Goal: Find contact information: Find contact information

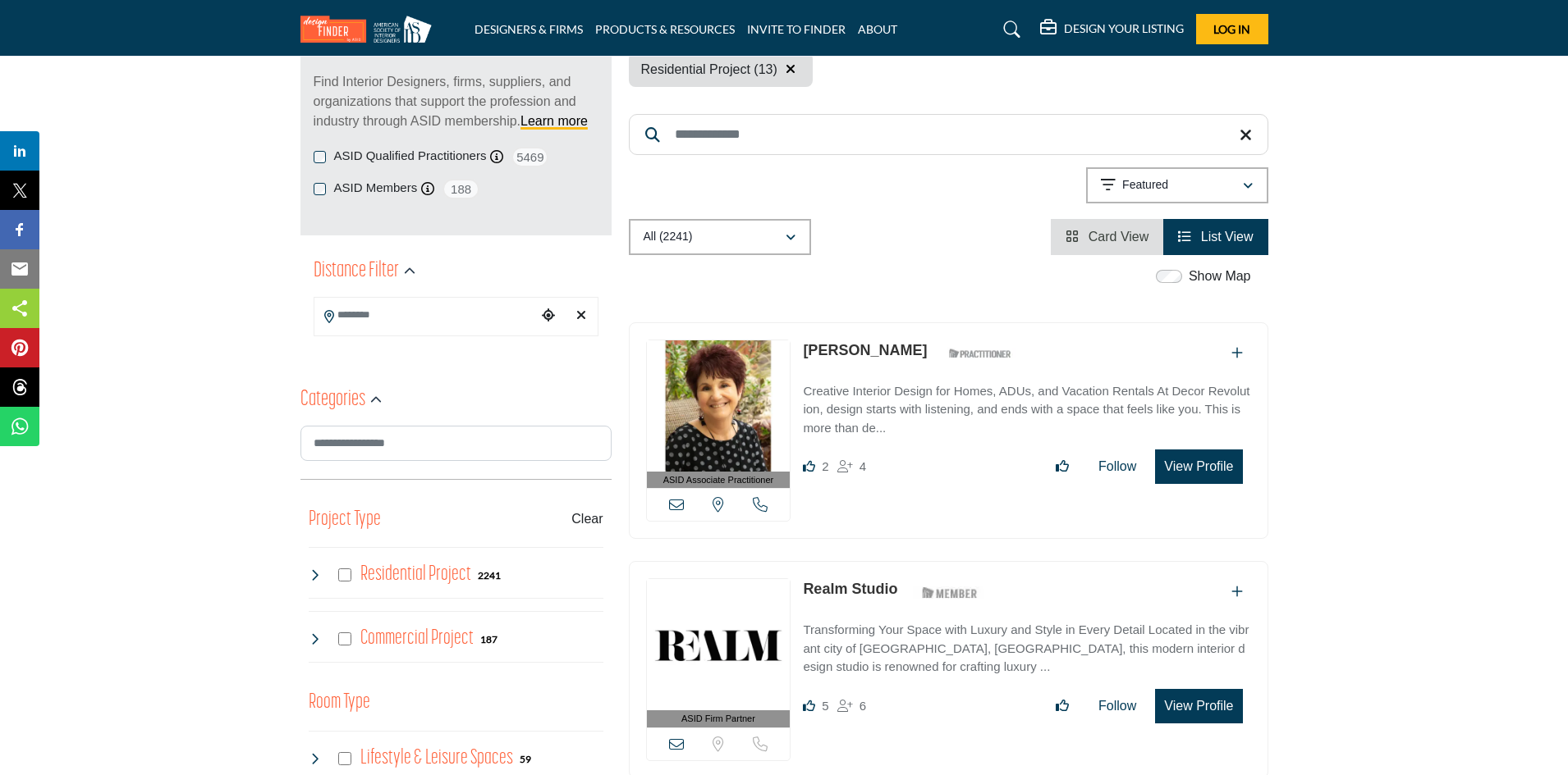
scroll to position [246, 0]
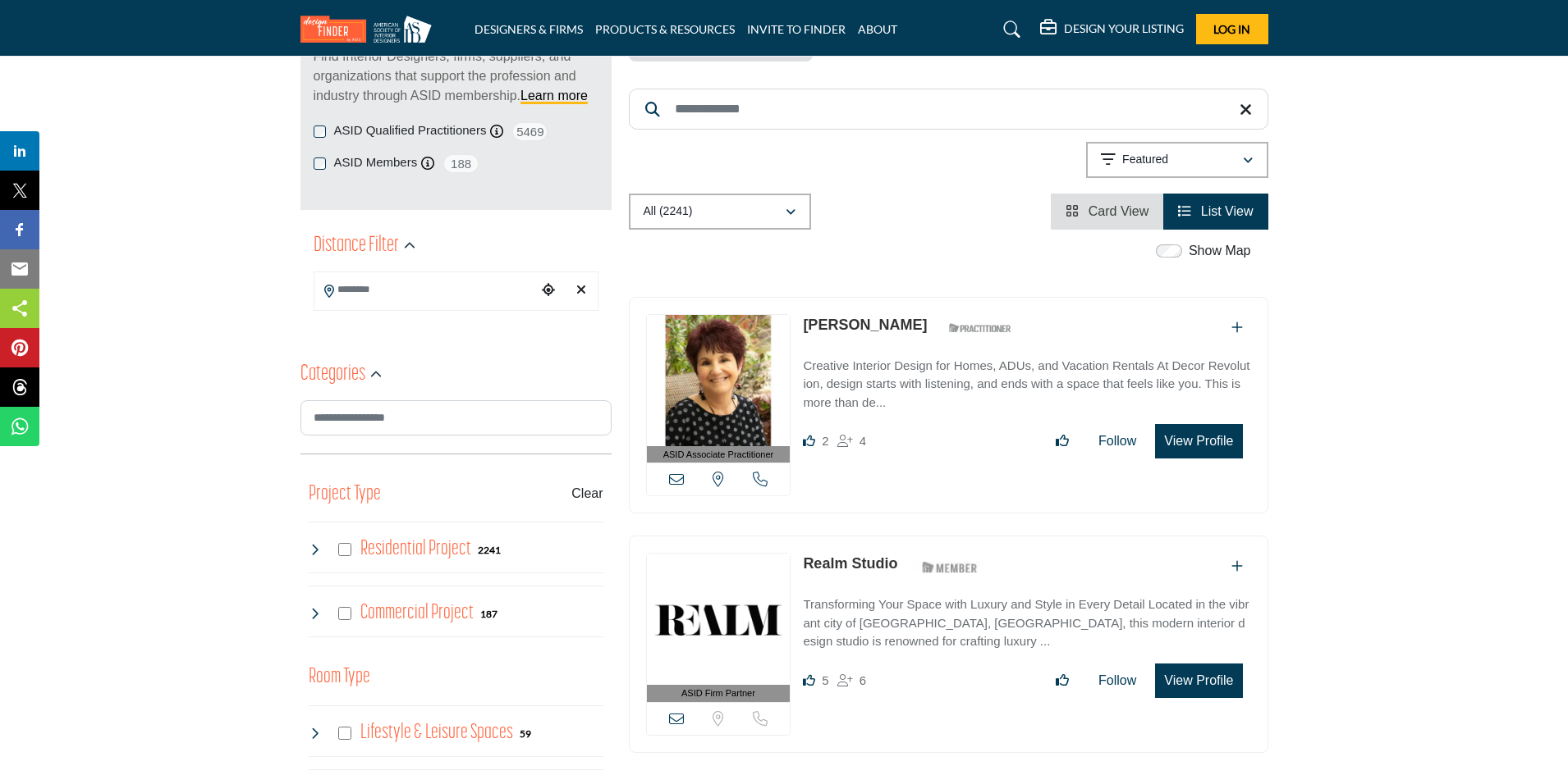
drag, startPoint x: 797, startPoint y: 322, endPoint x: 918, endPoint y: 326, distance: 121.1
click at [918, 326] on div "ASID Associate Practitioner ASID Associate Practitioners have a degree in any m…" at bounding box center [948, 406] width 640 height 217
copy link "Karen Steinberg"
drag, startPoint x: 1205, startPoint y: 439, endPoint x: 1037, endPoint y: 395, distance: 173.7
click at [1150, 420] on div "Karen Steinberg ASID Qualified Practitioner who validates work and experience t…" at bounding box center [1026, 387] width 447 height 145
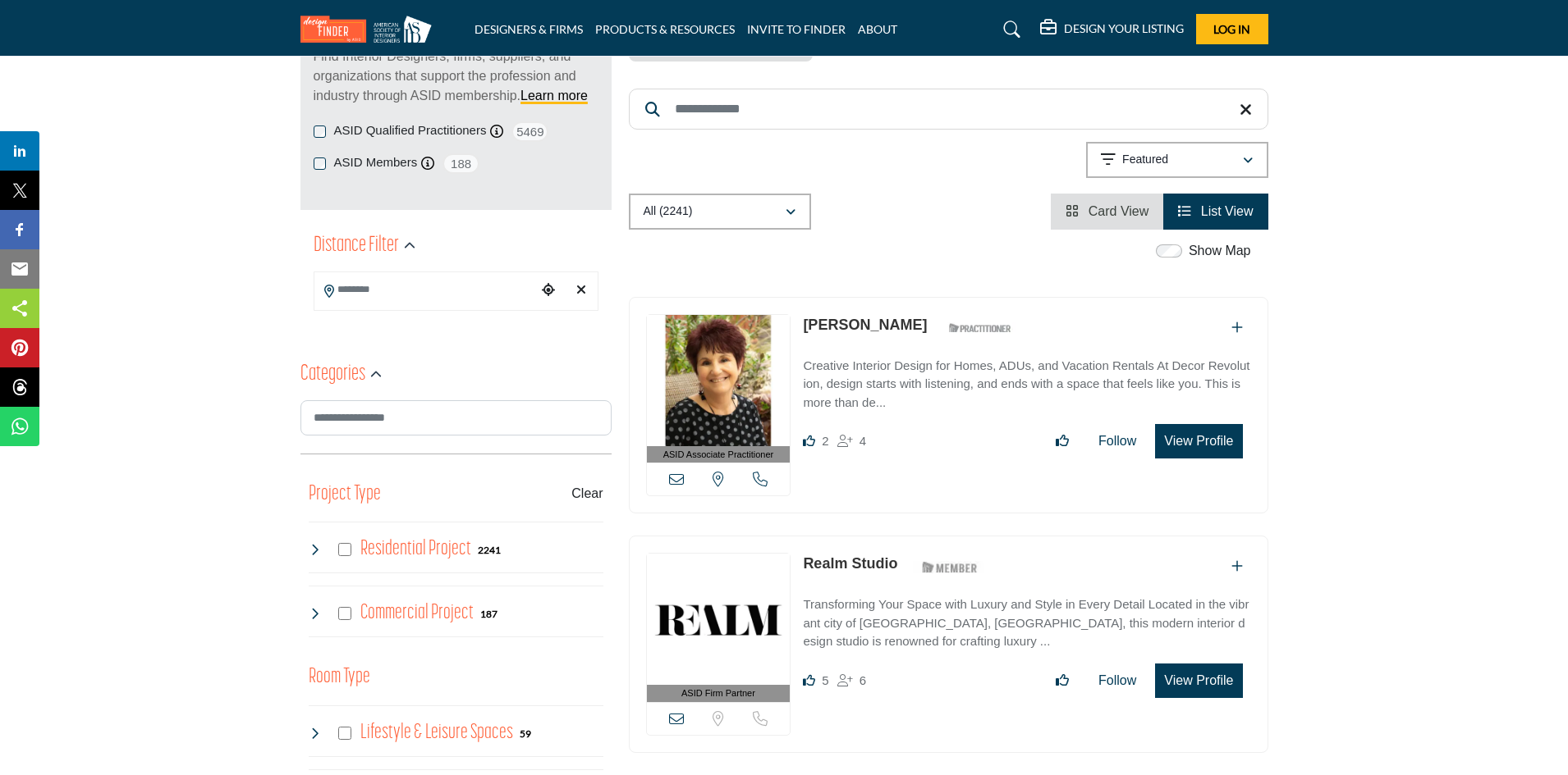
click at [888, 325] on link "[PERSON_NAME]" at bounding box center [864, 325] width 124 height 16
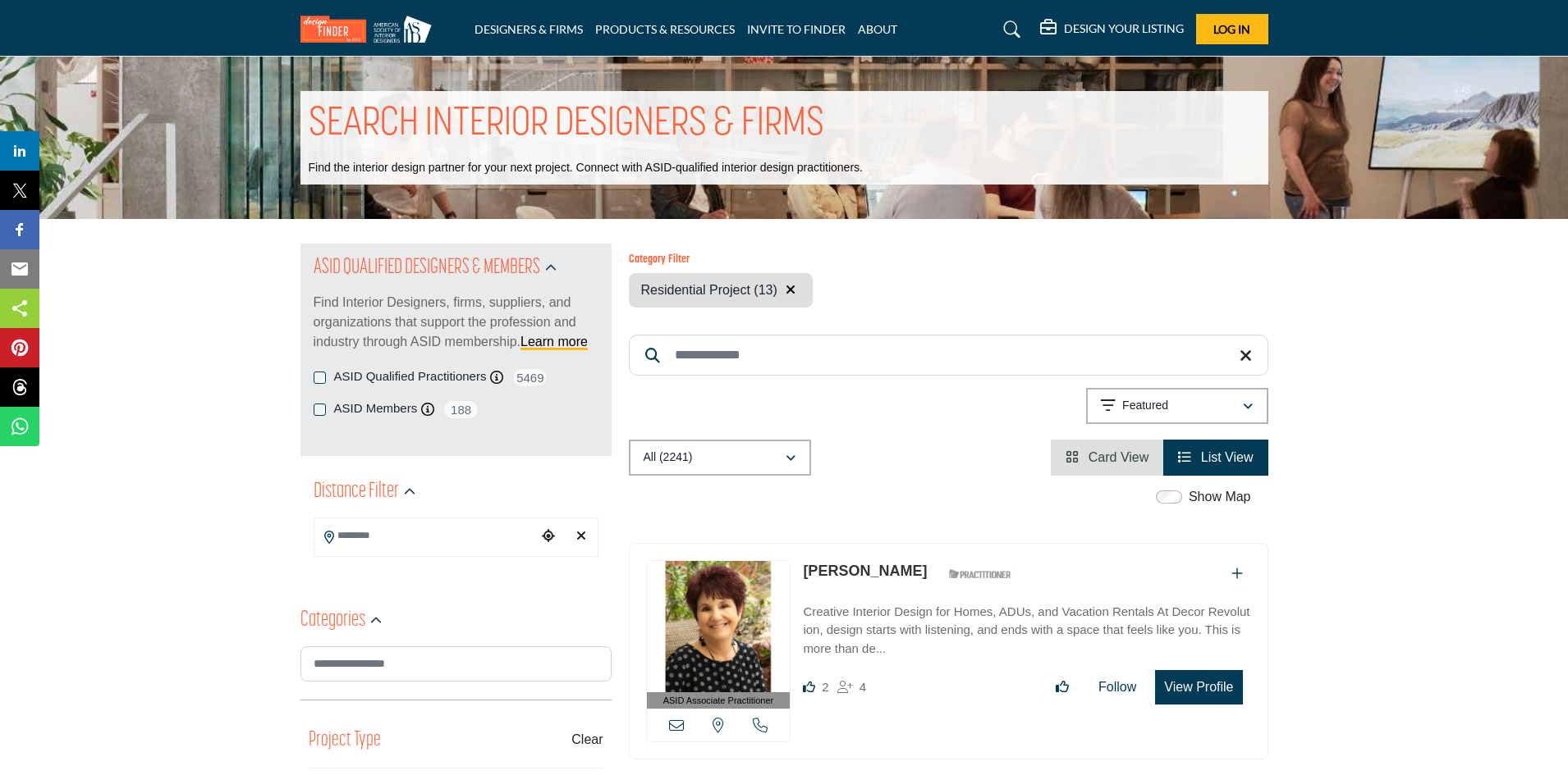
drag, startPoint x: 925, startPoint y: 572, endPoint x: 805, endPoint y: 572, distance: 120.0
click at [805, 572] on div "[PERSON_NAME] ASID Qualified Practitioner who validates work and experience to …" at bounding box center [911, 575] width 217 height 29
copy div "[PERSON_NAME]"
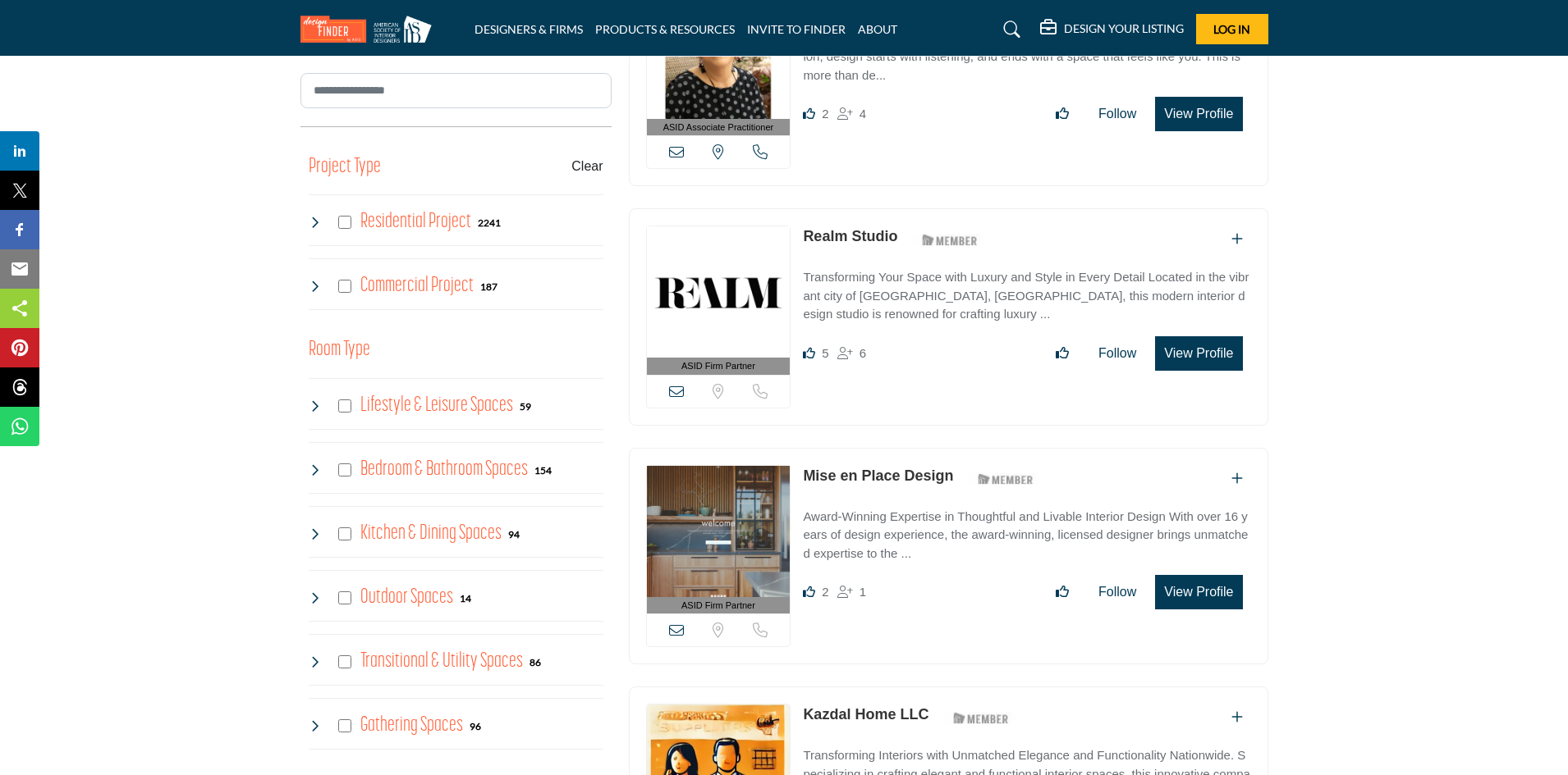
scroll to position [574, 0]
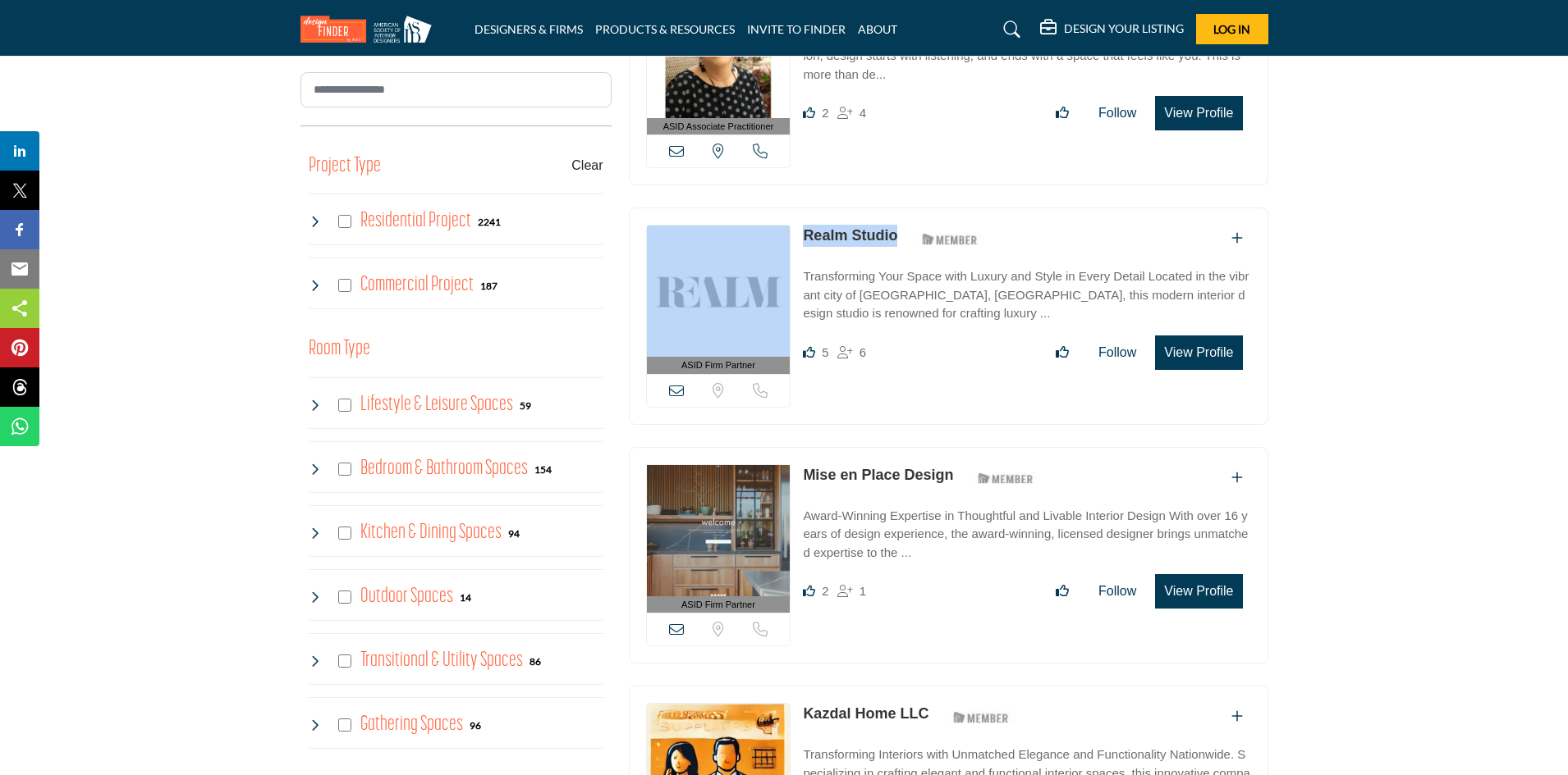
drag, startPoint x: 908, startPoint y: 237, endPoint x: 794, endPoint y: 224, distance: 114.7
click at [794, 224] on div "ASID Firm Partner ASID Firm Partners are design companies with ASID-qualified i…" at bounding box center [948, 316] width 640 height 217
click at [887, 208] on div "ASID Firm Partner ASID Firm Partners are design companies with ASID-qualified i…" at bounding box center [948, 316] width 640 height 217
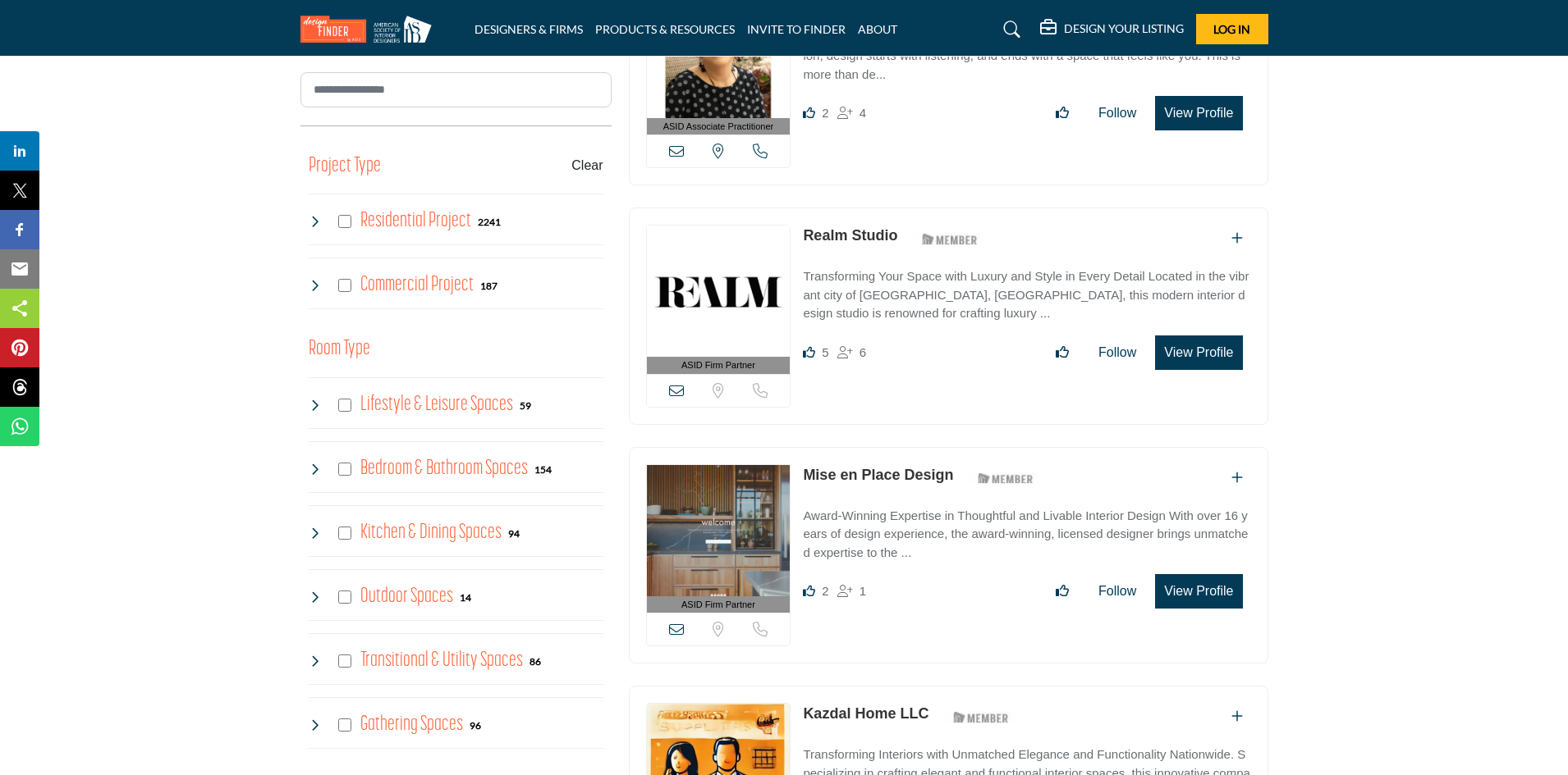
drag, startPoint x: 897, startPoint y: 232, endPoint x: 808, endPoint y: 226, distance: 89.2
click at [808, 226] on div "Realm Studio ASID Member who supports and impacts the Interior Design industry." at bounding box center [897, 239] width 188 height 29
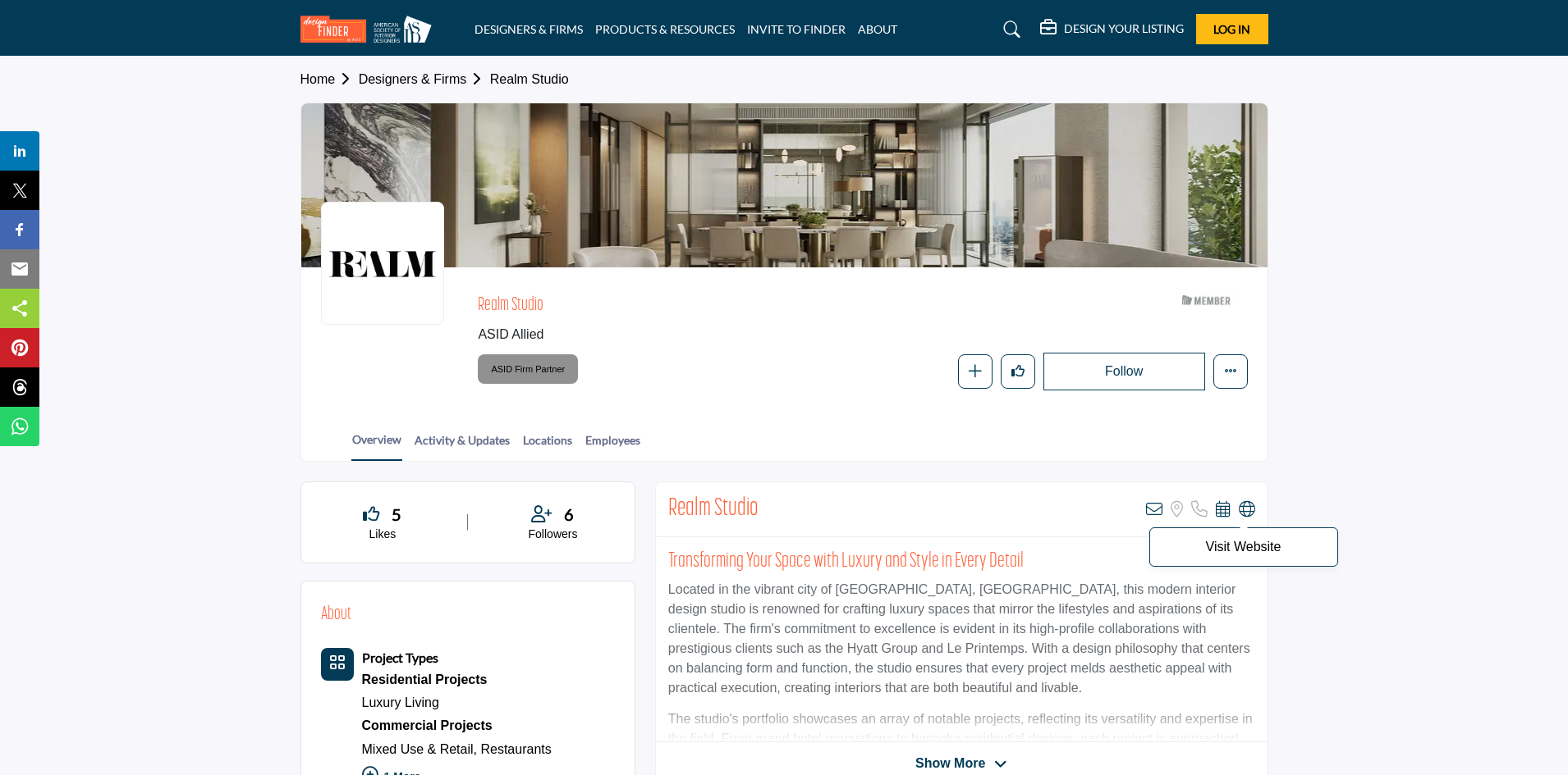
click at [1249, 510] on icon at bounding box center [1247, 509] width 16 height 16
